Goal: Information Seeking & Learning: Learn about a topic

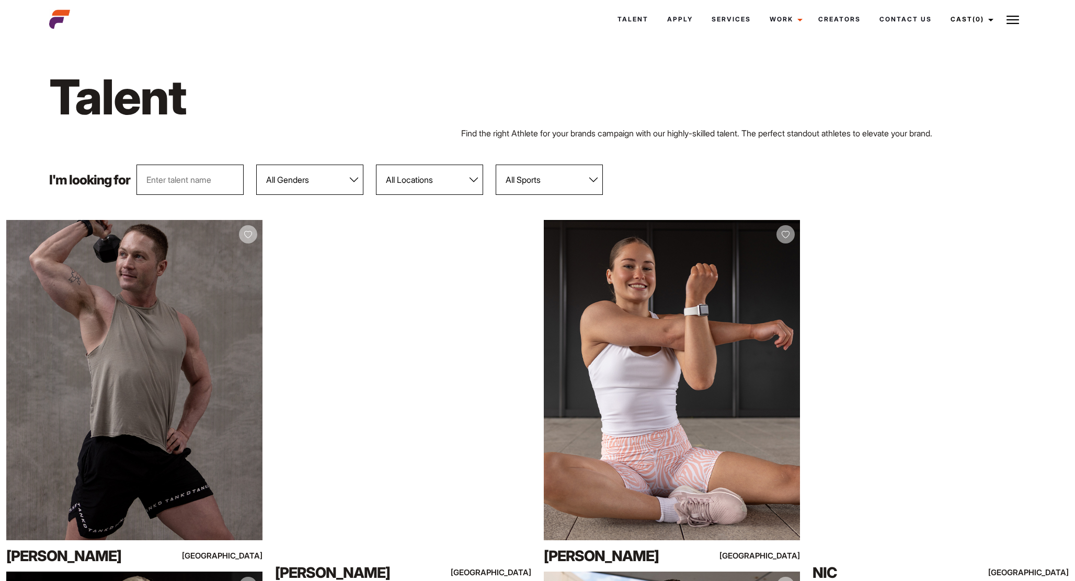
click at [339, 183] on select "All Genders Female Male" at bounding box center [309, 180] width 107 height 30
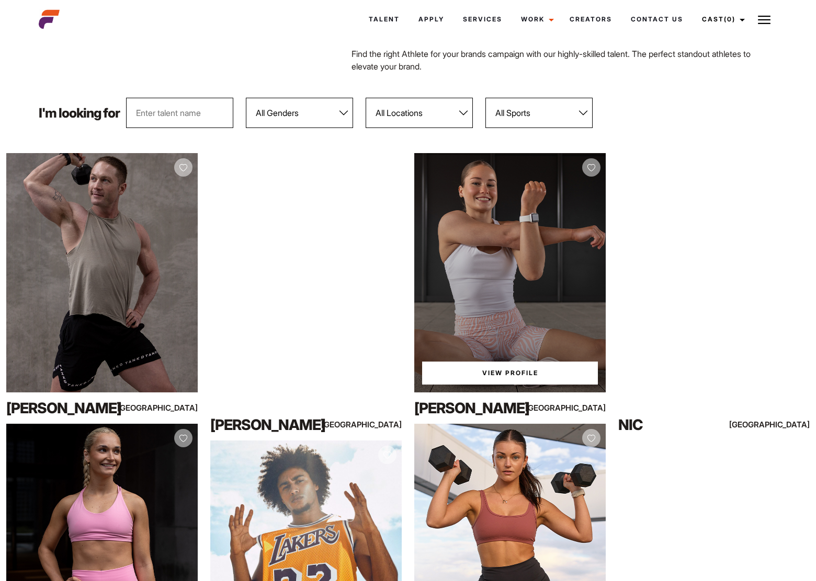
scroll to position [81, 0]
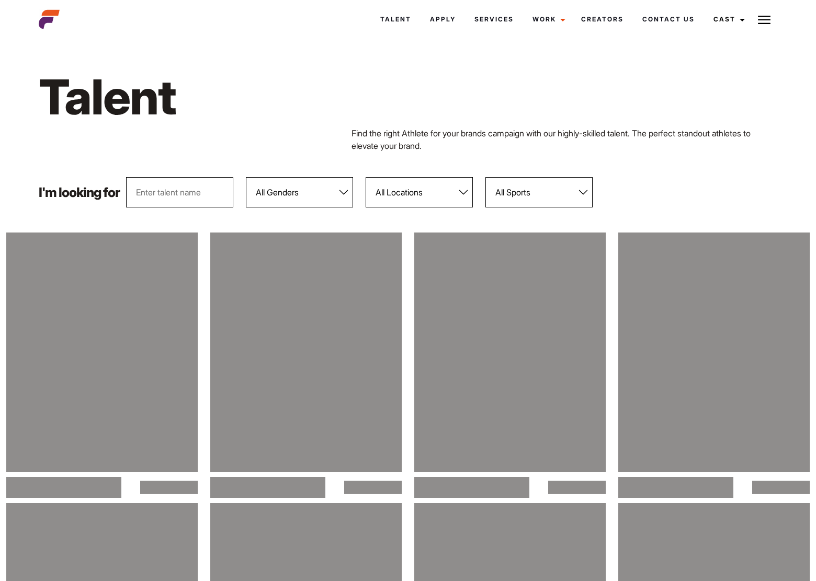
scroll to position [81, 0]
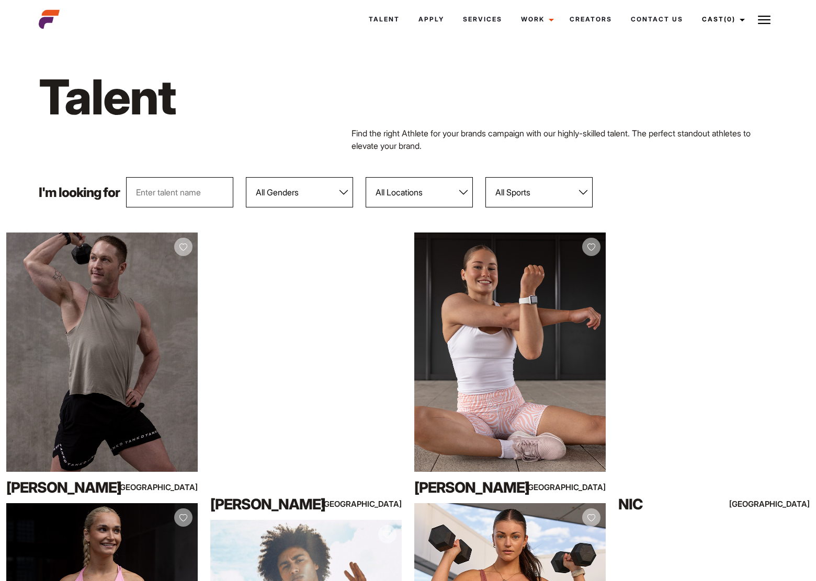
click at [727, 139] on p "Find the right Athlete for your brands campaign with our highly-skilled talent.…" at bounding box center [563, 139] width 425 height 25
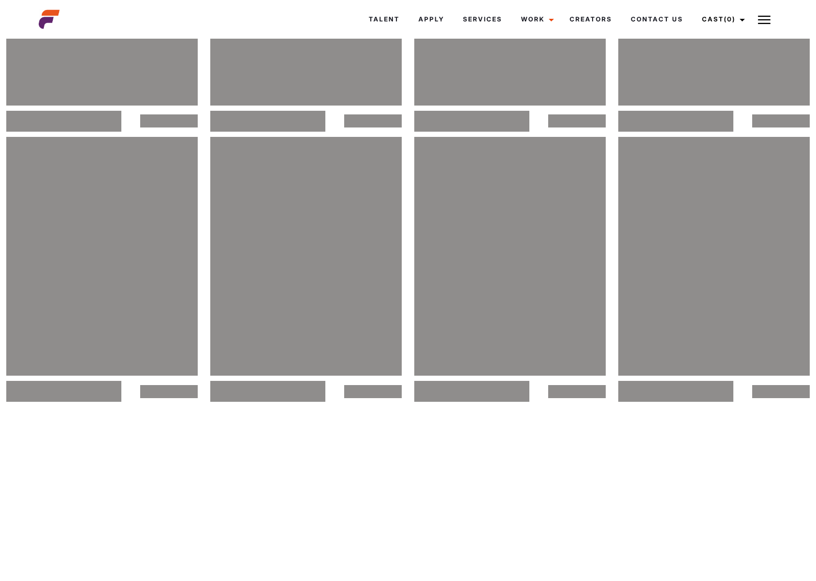
scroll to position [23363, 0]
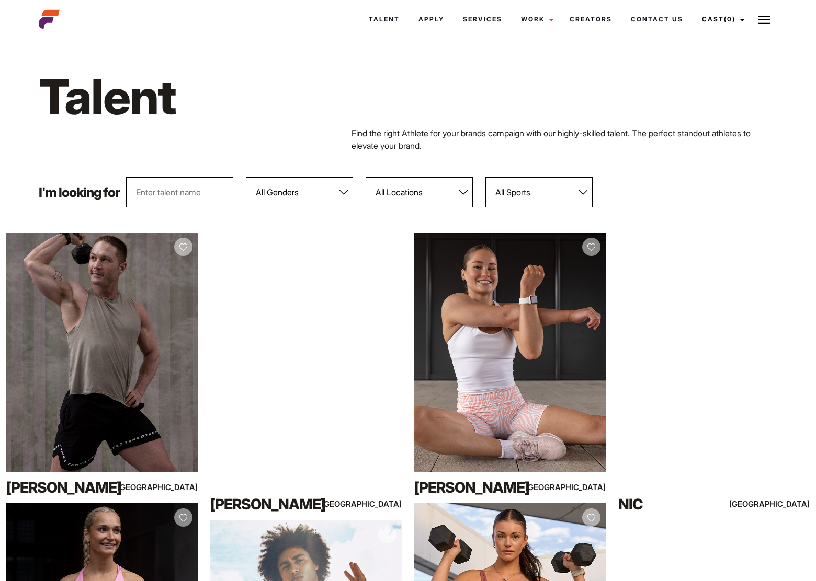
click at [680, 145] on p "Find the right Athlete for your brands campaign with our highly-skilled talent.…" at bounding box center [563, 139] width 425 height 25
click at [556, 194] on select "All Sports 100 Meter Butterfly Acrobatics Aerial awareness Aerobics AFL Aflw Am…" at bounding box center [538, 192] width 107 height 30
